Goal: Task Accomplishment & Management: Complete application form

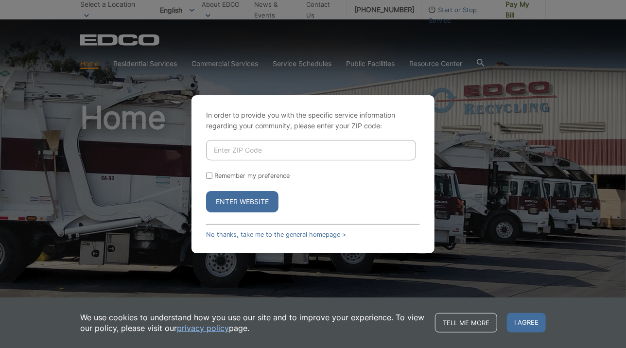
click at [220, 149] on input "Enter ZIP Code" at bounding box center [311, 150] width 210 height 20
type input "92021"
click at [216, 196] on button "Enter Website" at bounding box center [242, 201] width 72 height 21
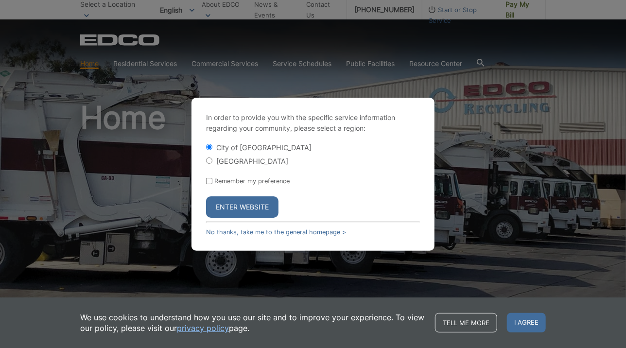
click at [212, 158] on input "[GEOGRAPHIC_DATA]" at bounding box center [209, 161] width 6 height 6
radio input "true"
click at [216, 207] on button "Enter Website" at bounding box center [242, 206] width 72 height 21
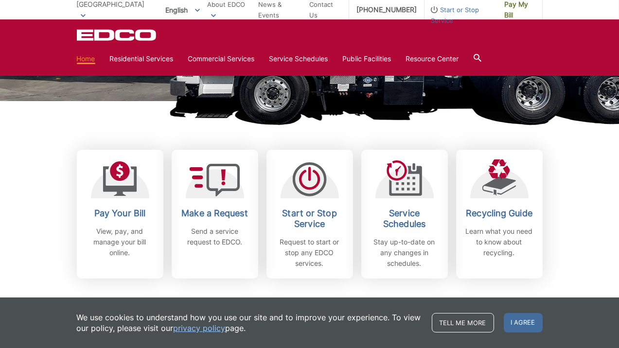
scroll to position [210, 0]
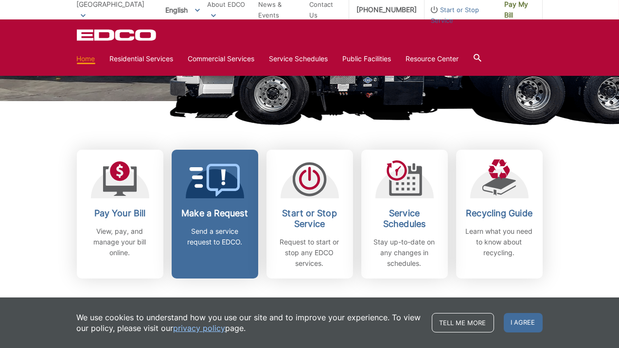
click at [208, 195] on icon at bounding box center [214, 180] width 51 height 33
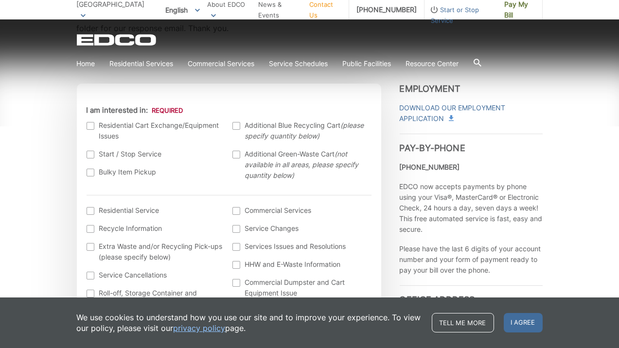
scroll to position [293, 0]
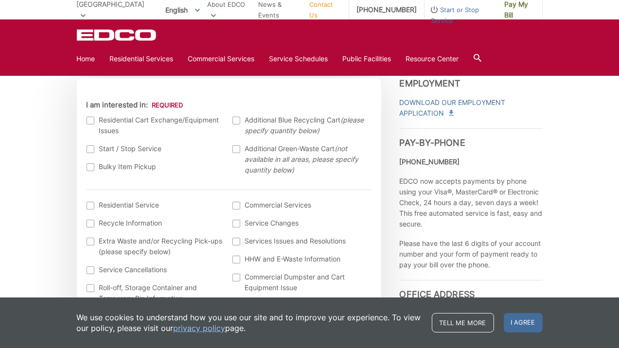
click at [89, 161] on label "Bulky Item Pickup" at bounding box center [155, 166] width 137 height 11
click at [0, 0] on input "Bulky Item Pickup" at bounding box center [0, 0] width 0 height 0
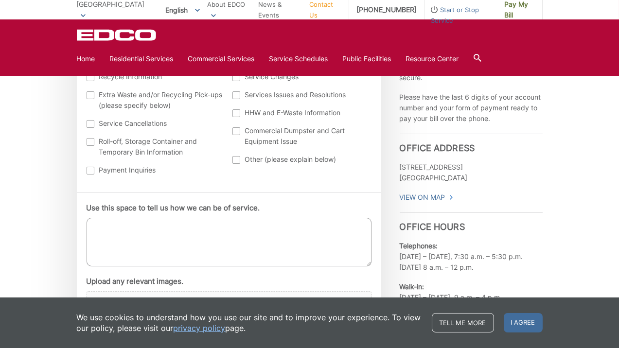
scroll to position [442, 0]
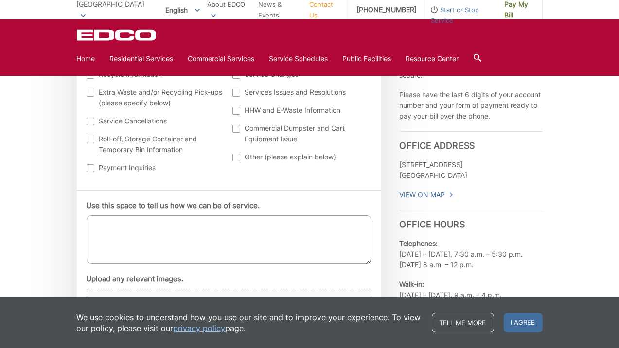
click at [112, 235] on textarea "Use this space to tell us how we can be of service." at bounding box center [229, 239] width 285 height 49
type textarea "I would like to schedule a"
click at [190, 222] on textarea "I would like to schedule a" at bounding box center [229, 239] width 285 height 49
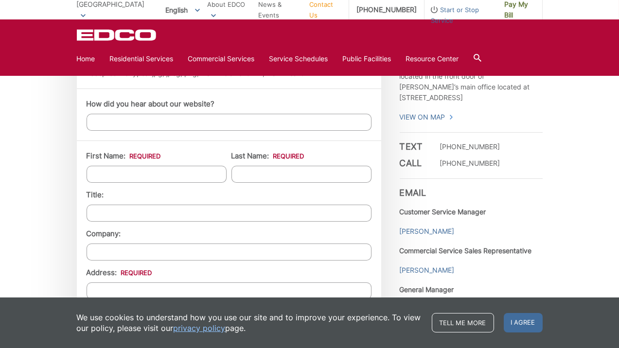
scroll to position [740, 0]
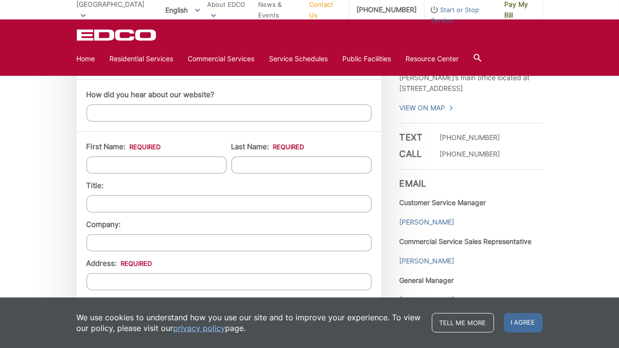
type textarea "I would like to schedule a pick up. There will be a loveseat and 4 metal dining…"
click at [104, 153] on li "First Name: *" at bounding box center [157, 158] width 140 height 32
click at [105, 162] on input "First Name: *" at bounding box center [157, 165] width 140 height 17
type input "[PERSON_NAME]"
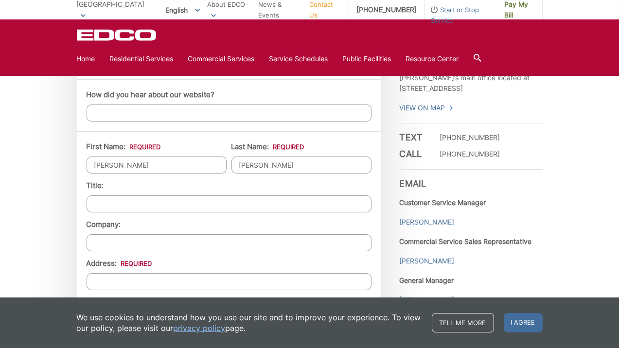
type input "[STREET_ADDRESS]"
type input "El Cajon"
type input "92021"
type input "6199449973"
type input "[EMAIL_ADDRESS][DOMAIN_NAME]"
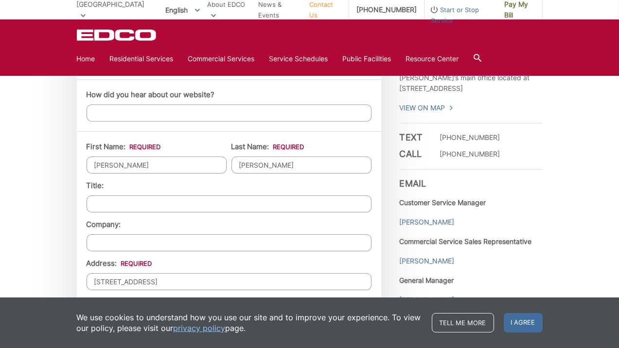
type input "[EMAIL_ADDRESS][DOMAIN_NAME]"
type input "[PHONE_NUMBER]"
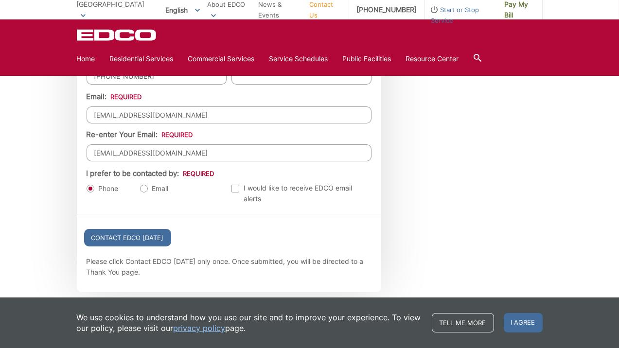
scroll to position [1064, 0]
click at [143, 176] on li "I prefer to be contacted by: * Phone Email" at bounding box center [157, 180] width 140 height 26
click at [143, 183] on label "Email" at bounding box center [154, 188] width 29 height 10
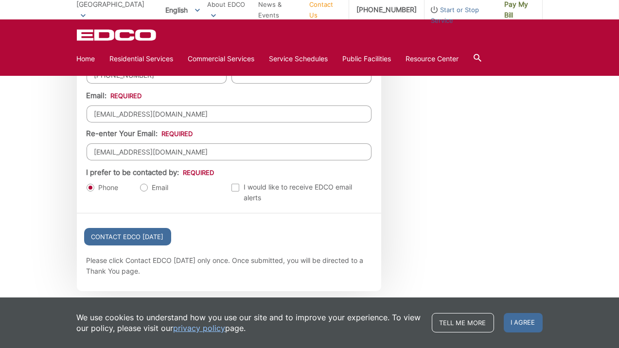
radio input "true"
click at [121, 236] on input "Contact EDCO [DATE]" at bounding box center [127, 237] width 87 height 18
